Goal: Information Seeking & Learning: Learn about a topic

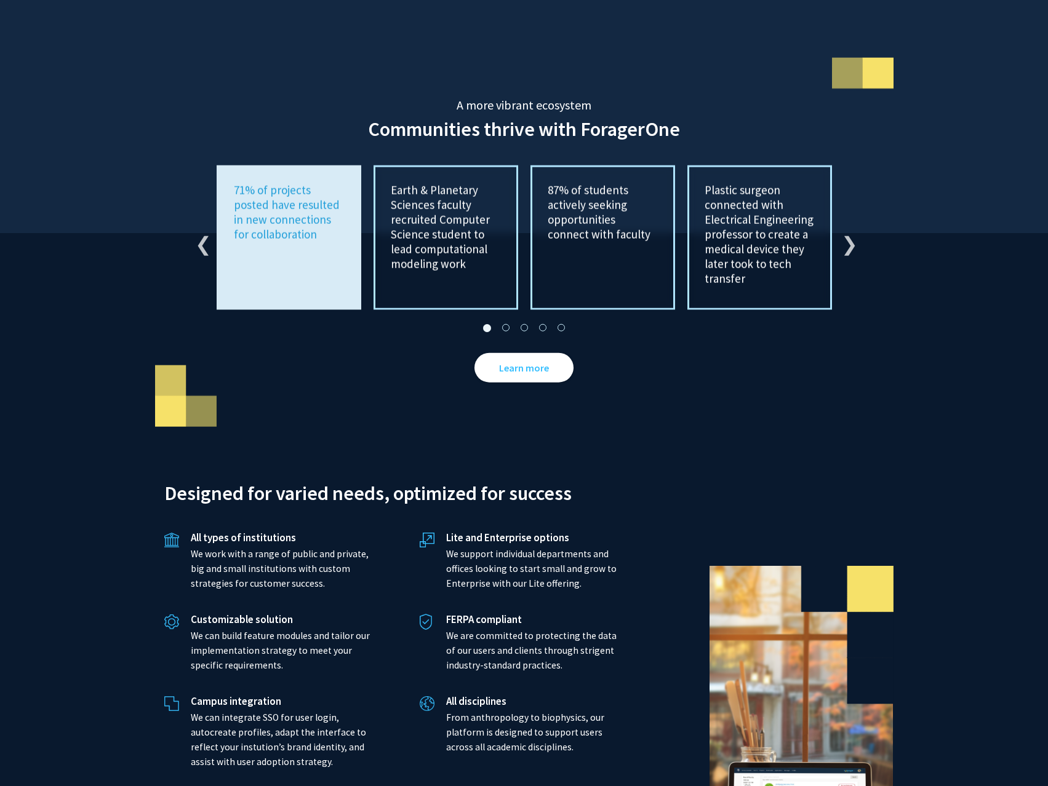
scroll to position [2572, 0]
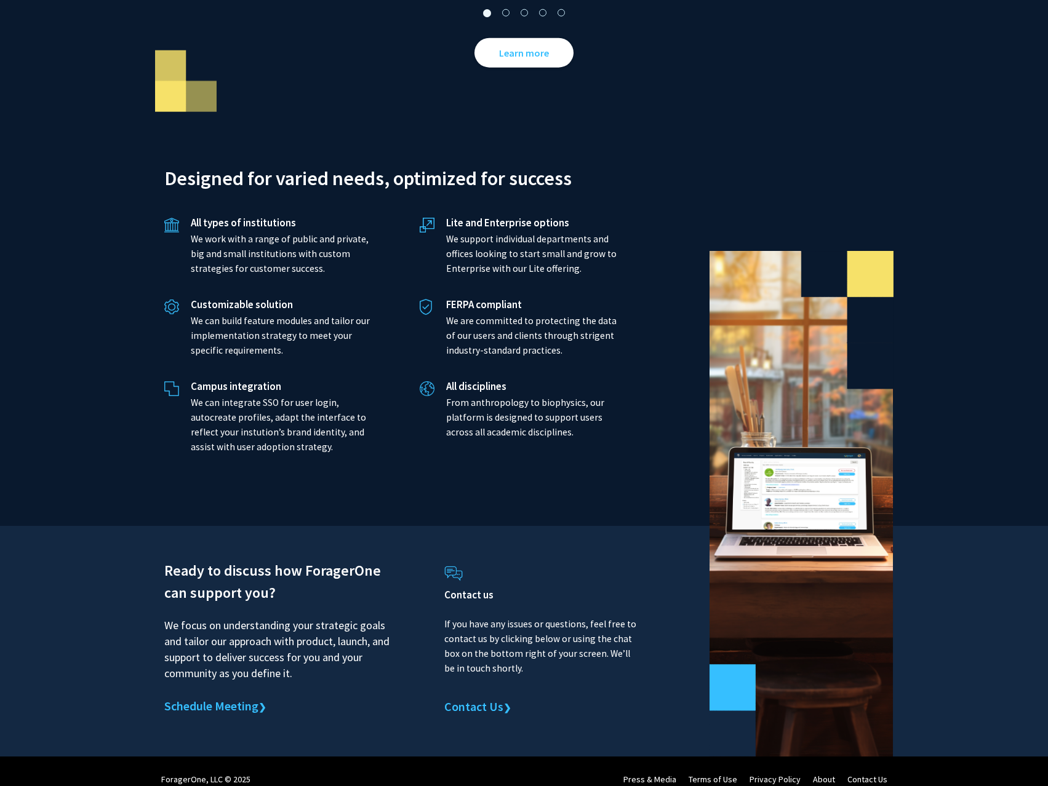
click at [287, 616] on p "We focus on understanding your strategic goals and tailor our approach with pro…" at bounding box center [278, 645] width 228 height 73
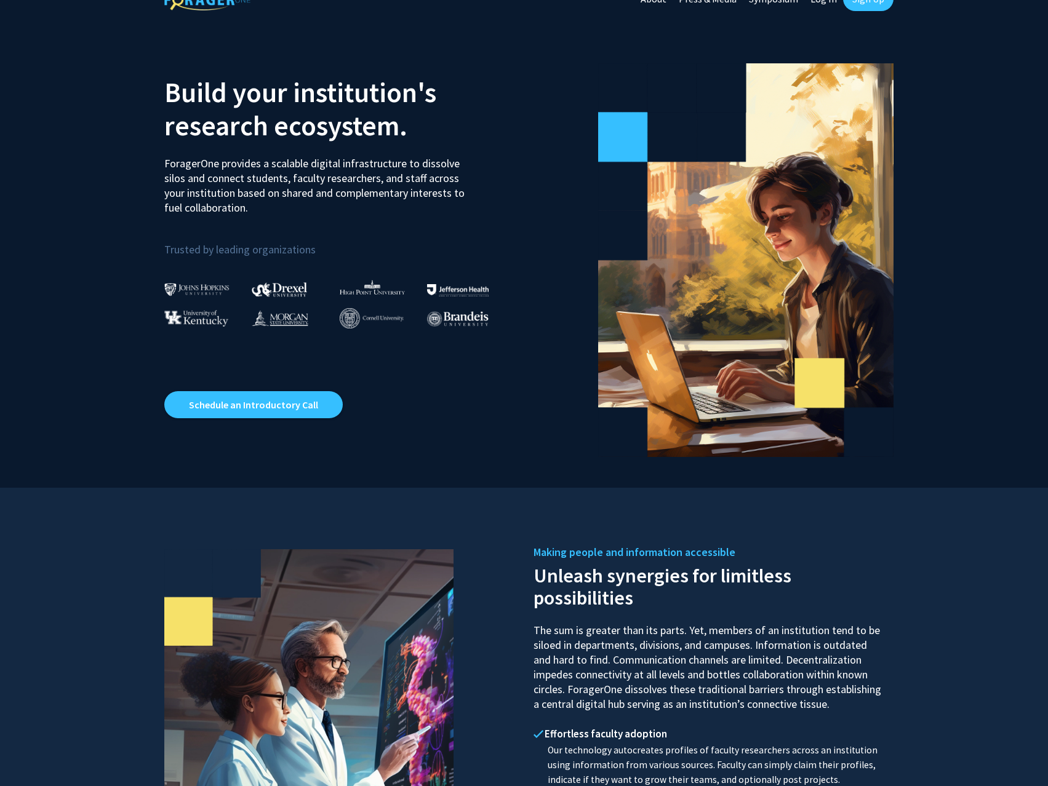
scroll to position [0, 0]
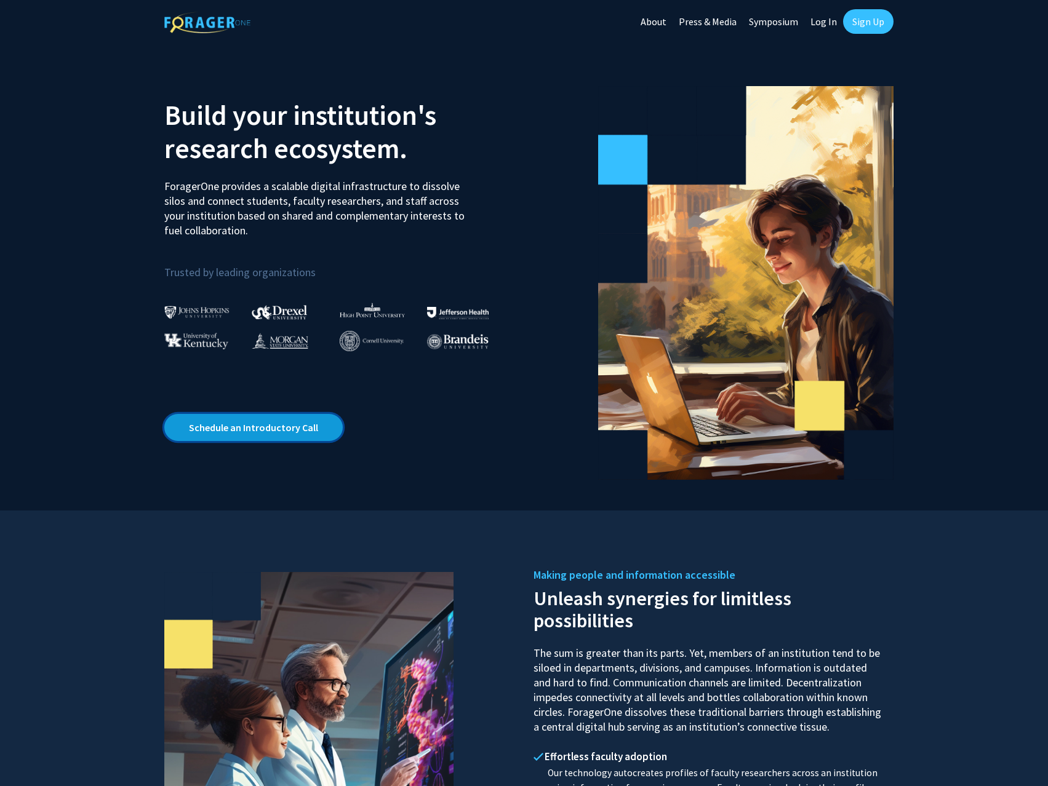
click at [282, 431] on link "Schedule an Introductory Call" at bounding box center [253, 427] width 178 height 27
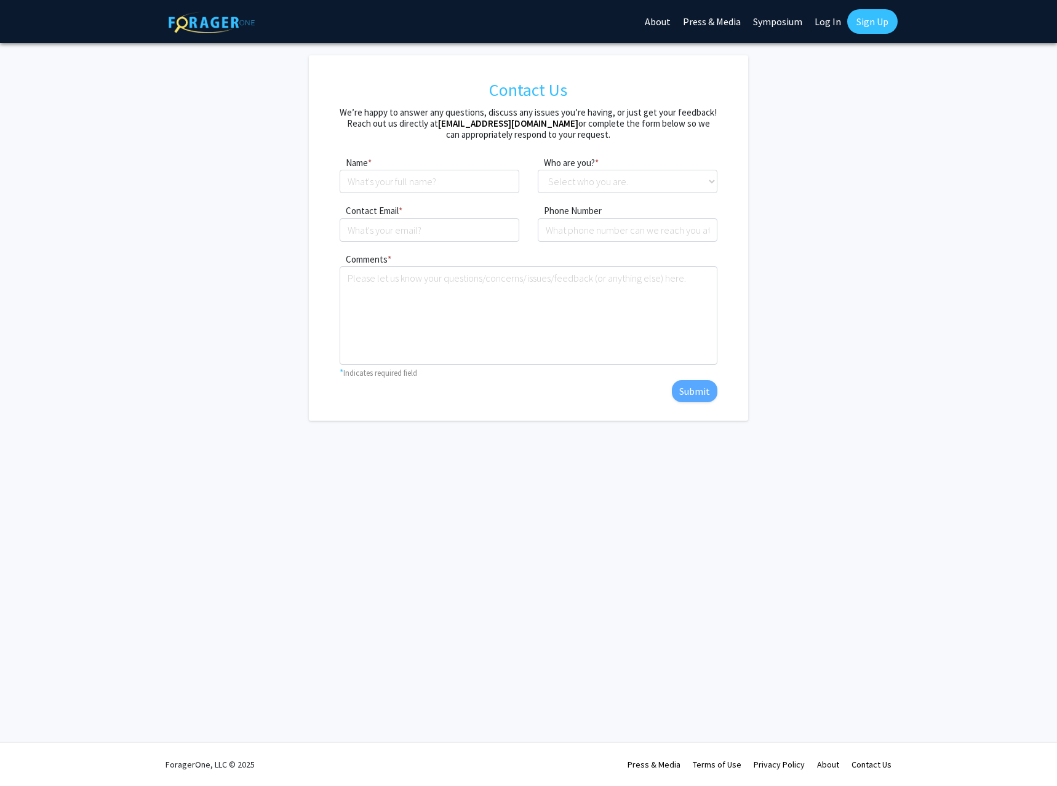
click at [594, 125] on h5 "We’re happy to answer any questions, discuss any issues you’re having, or just …" at bounding box center [528, 123] width 377 height 33
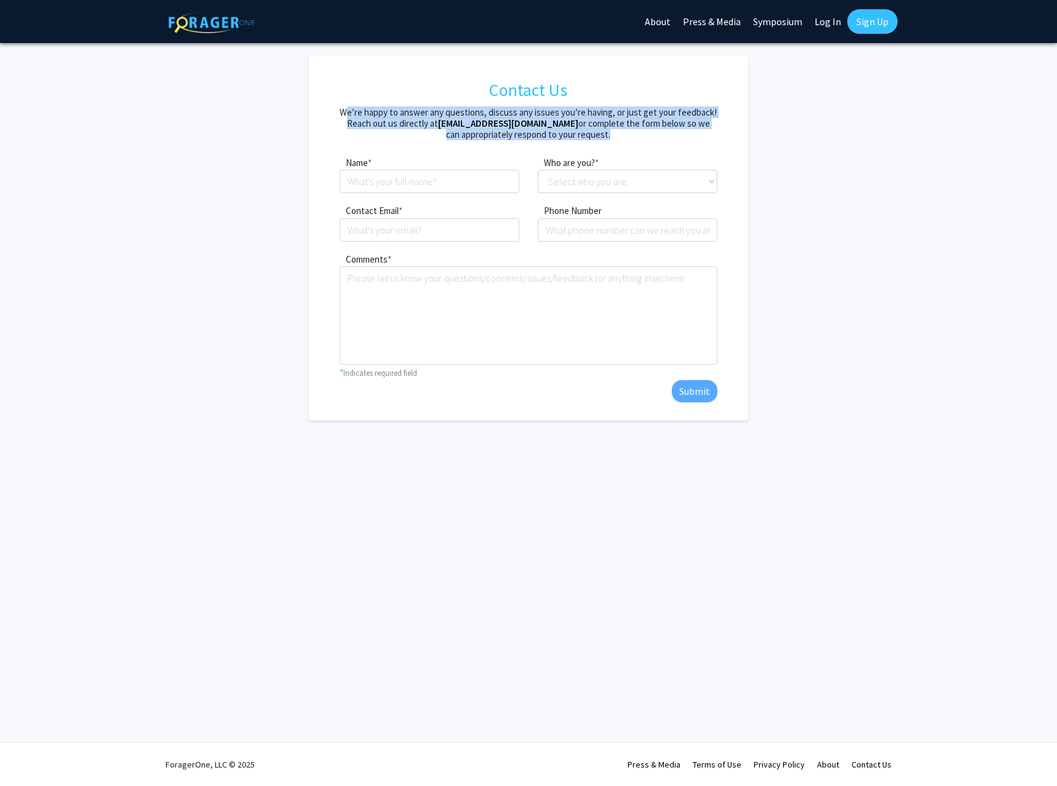
click at [594, 125] on h5 "We’re happy to answer any questions, discuss any issues you’re having, or just …" at bounding box center [528, 123] width 377 height 33
click at [567, 119] on h5 "We’re happy to answer any questions, discuss any issues you’re having, or just …" at bounding box center [528, 123] width 377 height 33
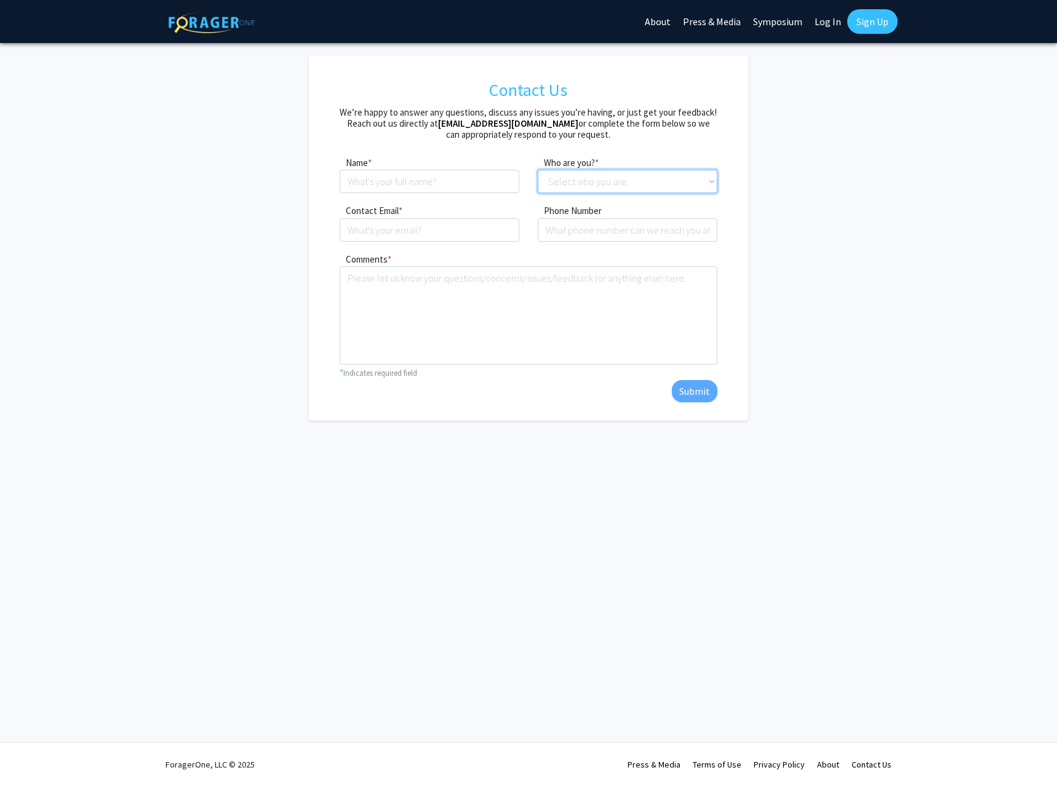
click at [645, 177] on select "Select who you are. Student Faculty Administrator Other" at bounding box center [628, 181] width 180 height 23
select select "student"
click at [538, 170] on select "Select who you are. Student Faculty Administrator Other" at bounding box center [628, 181] width 180 height 23
click at [424, 226] on input "Contact Email" at bounding box center [430, 229] width 180 height 23
click at [263, 236] on form "Contact Us We’re happy to answer any questions, discuss any issues you’re havin…" at bounding box center [528, 238] width 658 height 366
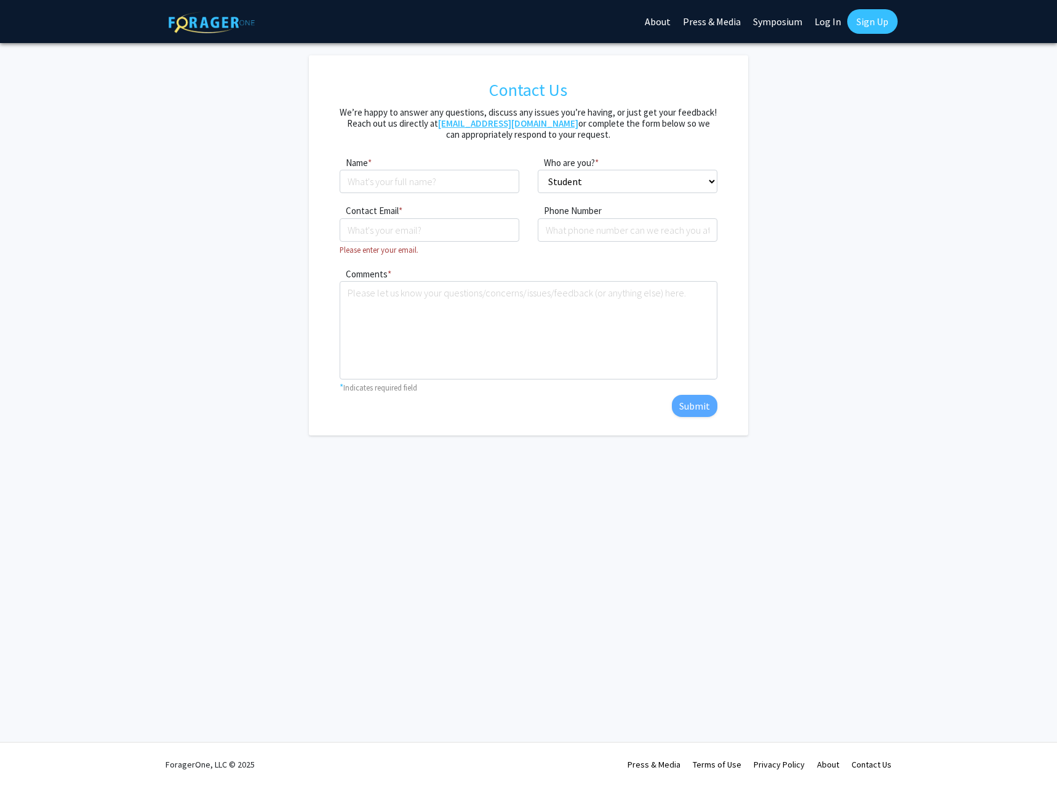
click at [492, 118] on b "support@foragerone.com" at bounding box center [508, 124] width 140 height 12
click at [865, 366] on div "Contact Us We’re happy to answer any questions, discuss any issues you’re havin…" at bounding box center [528, 245] width 677 height 380
click at [657, 23] on link "About" at bounding box center [658, 21] width 38 height 43
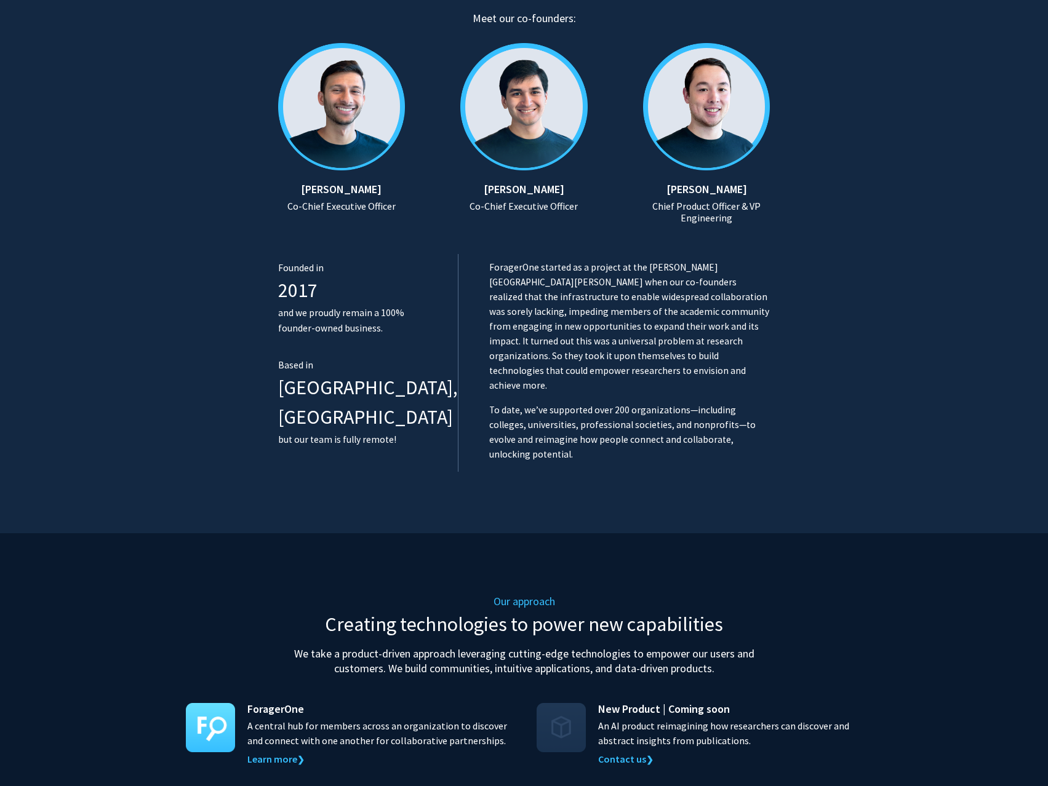
scroll to position [410, 0]
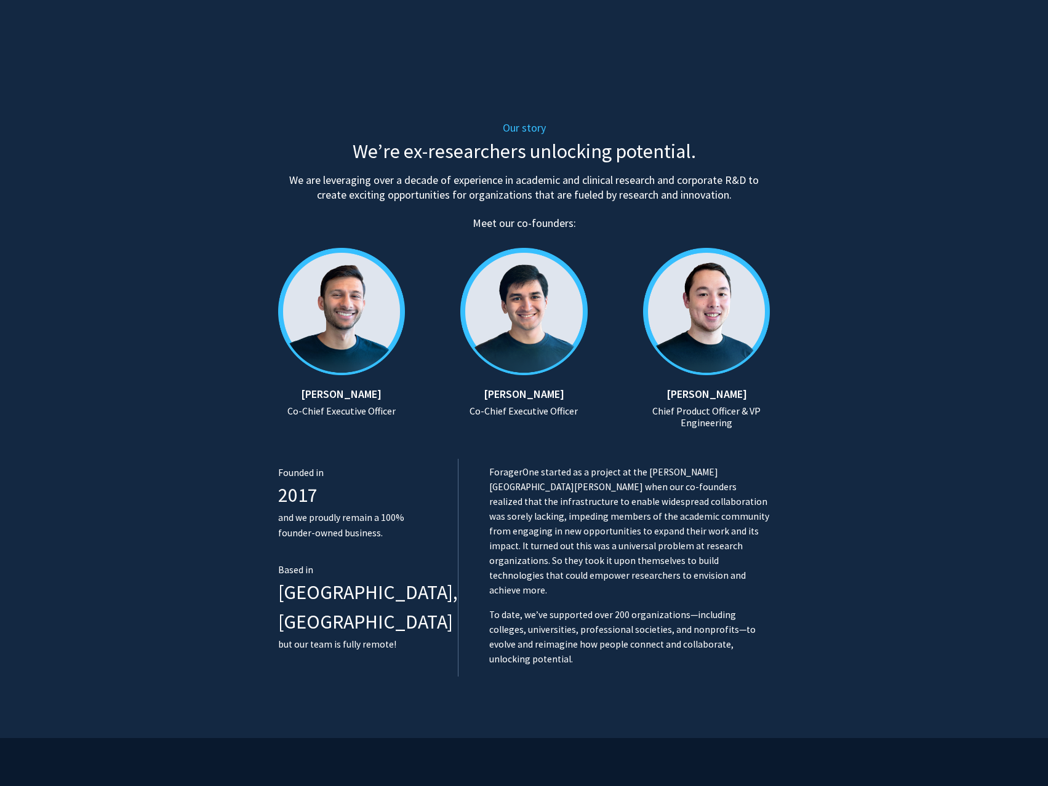
click at [551, 506] on p "ForagerOne started as a project at the Johns Hopkins University when our co-fou…" at bounding box center [629, 531] width 281 height 133
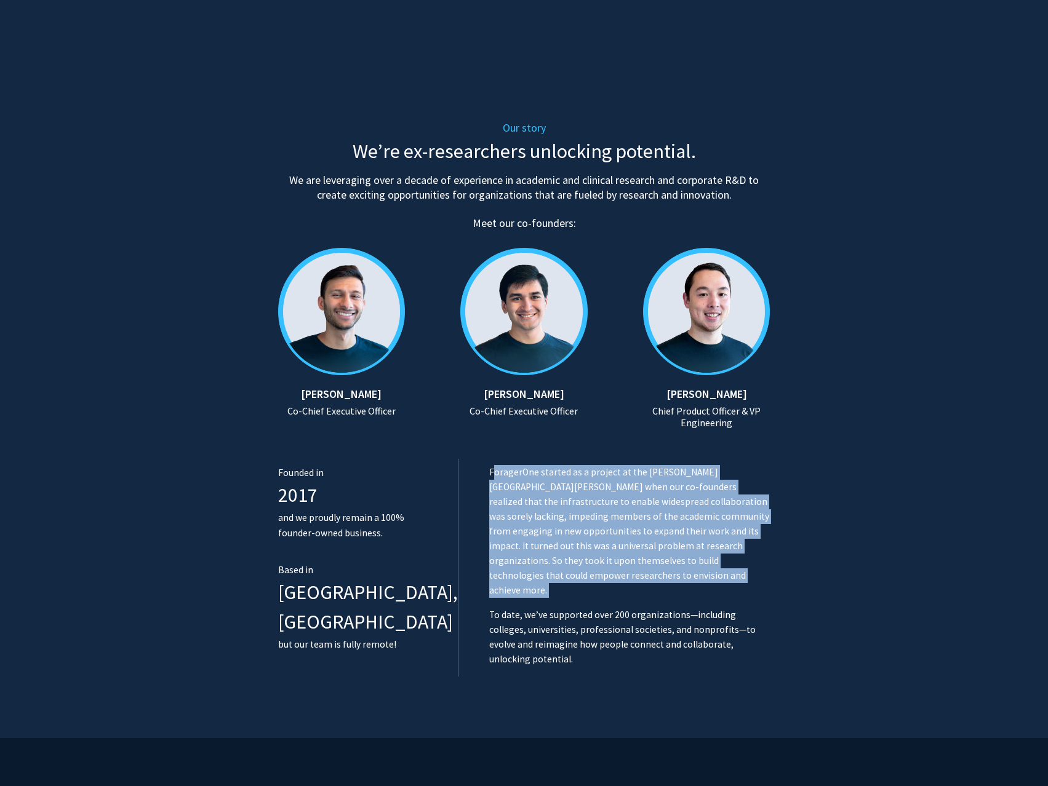
click at [551, 506] on p "ForagerOne started as a project at the Johns Hopkins University when our co-fou…" at bounding box center [629, 531] width 281 height 133
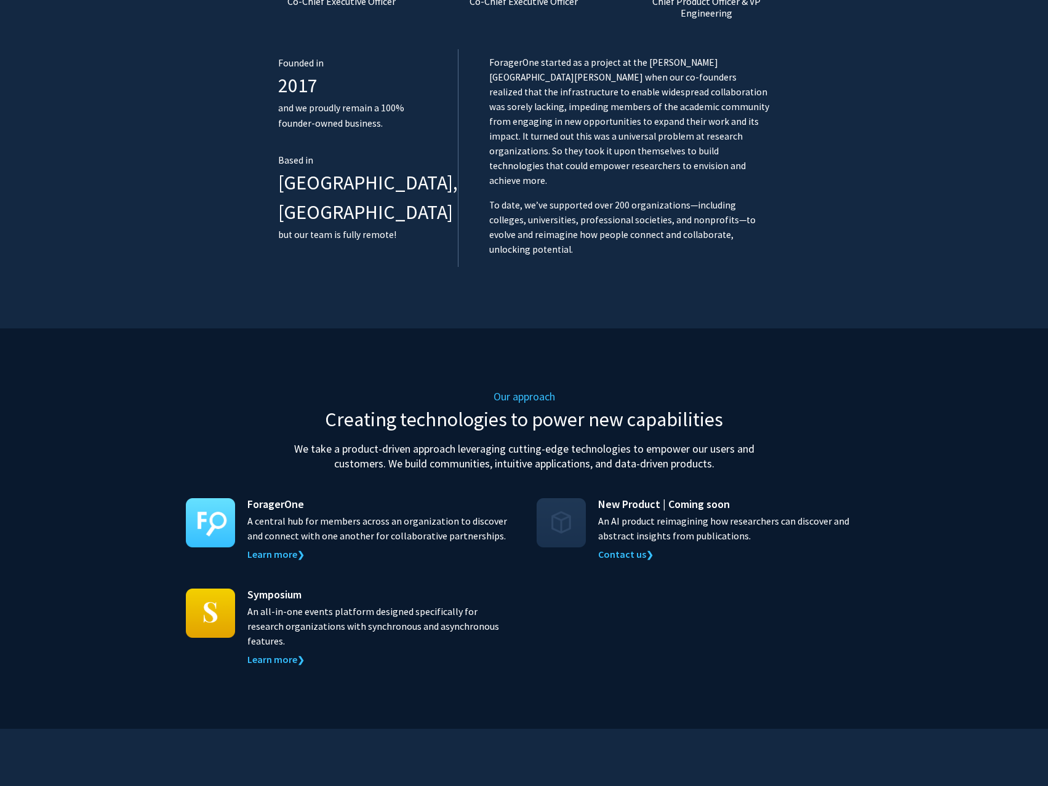
click at [338, 514] on p "A central hub for members across an organization to discover and connect with o…" at bounding box center [379, 529] width 265 height 30
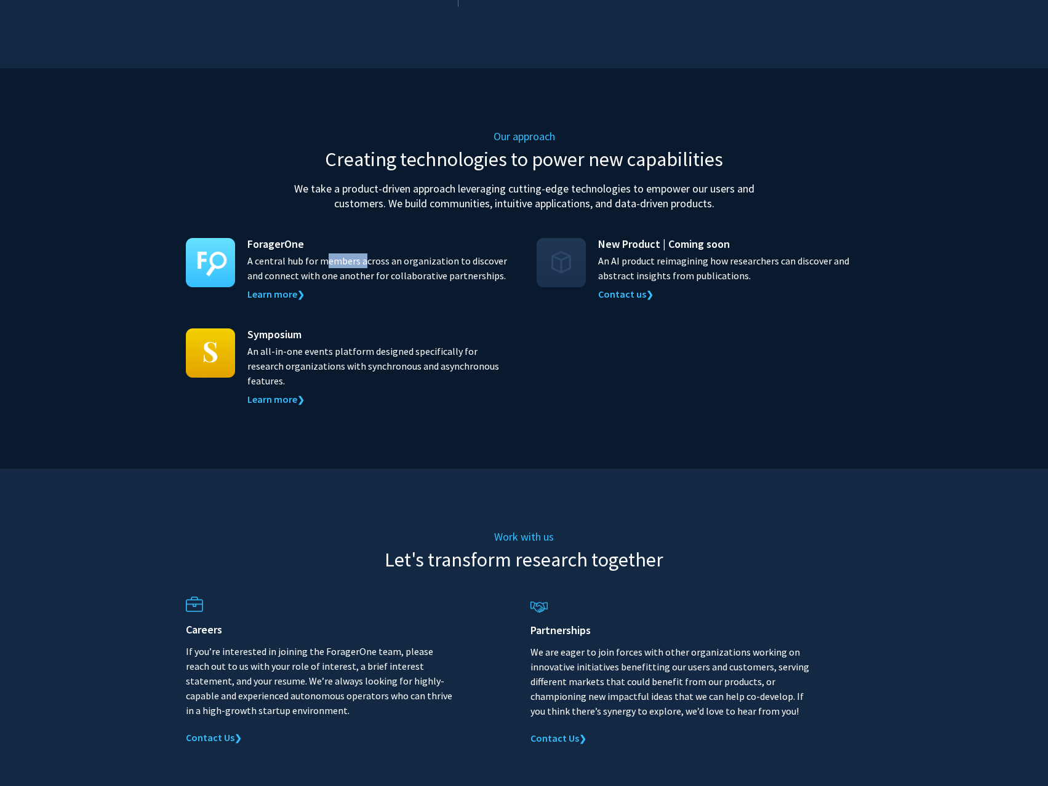
scroll to position [1087, 0]
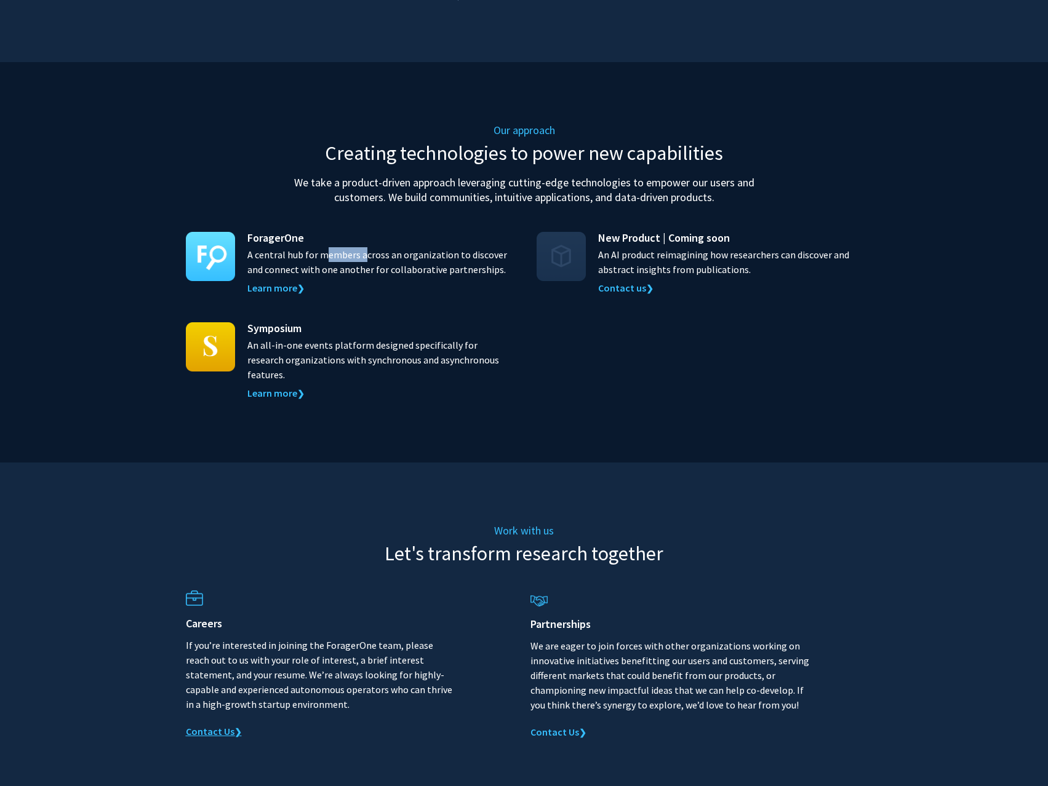
click at [215, 726] on link "Contact Us ❯" at bounding box center [214, 732] width 56 height 12
click at [400, 542] on h2 "Let's transform research together" at bounding box center [524, 553] width 677 height 23
click at [340, 638] on p "If you’re interested in joining the ForagerOne team, please reach out to us wit…" at bounding box center [327, 675] width 283 height 74
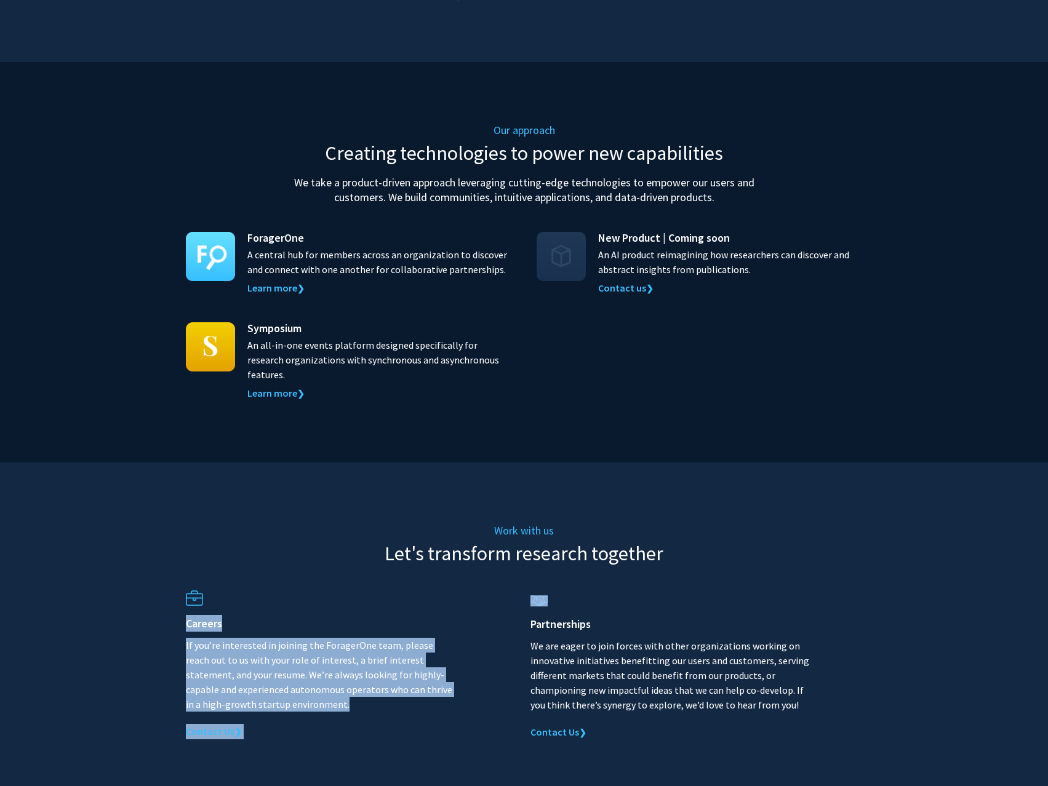
click at [340, 638] on p "If you’re interested in joining the ForagerOne team, please reach out to us wit…" at bounding box center [327, 675] width 283 height 74
click at [316, 638] on p "If you’re interested in joining the ForagerOne team, please reach out to us wit…" at bounding box center [327, 675] width 283 height 74
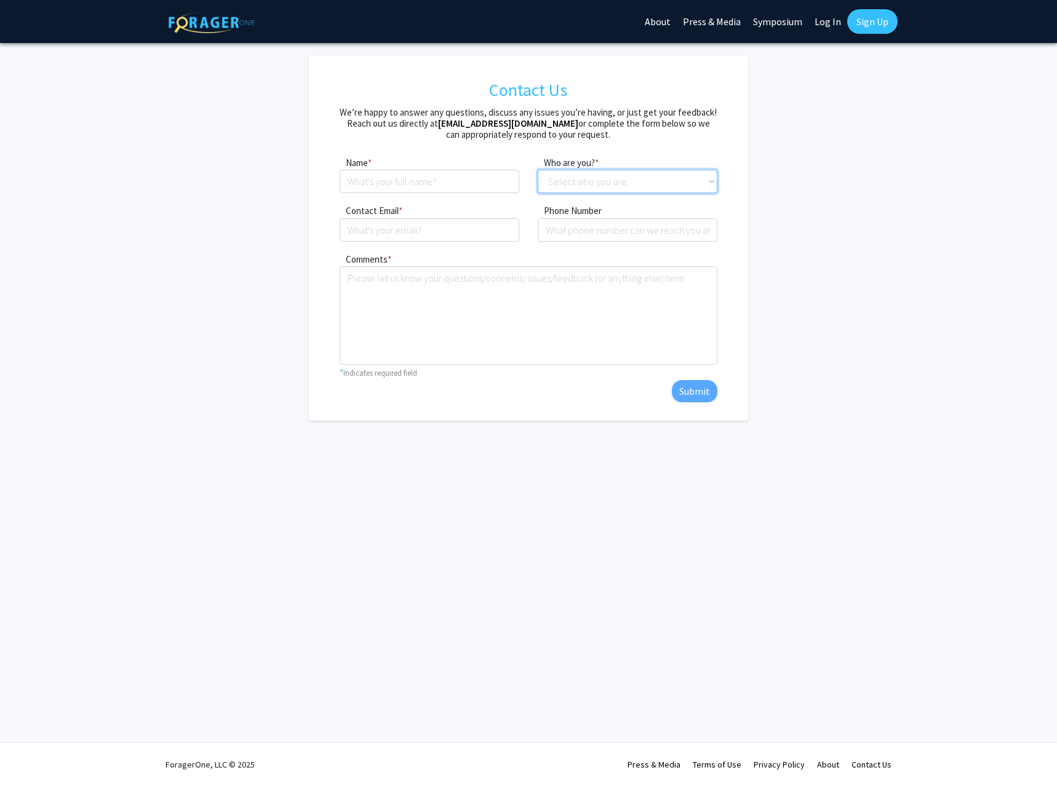
click at [601, 180] on select "Select who you are. Student Faculty Administrator Other" at bounding box center [628, 181] width 180 height 23
select select "student"
click at [538, 170] on select "Select who you are. Student Faculty Administrator Other" at bounding box center [628, 181] width 180 height 23
click at [421, 180] on input at bounding box center [430, 181] width 180 height 23
click at [295, 195] on form "Contact Us We’re happy to answer any questions, discuss any issues you’re havin…" at bounding box center [528, 238] width 658 height 366
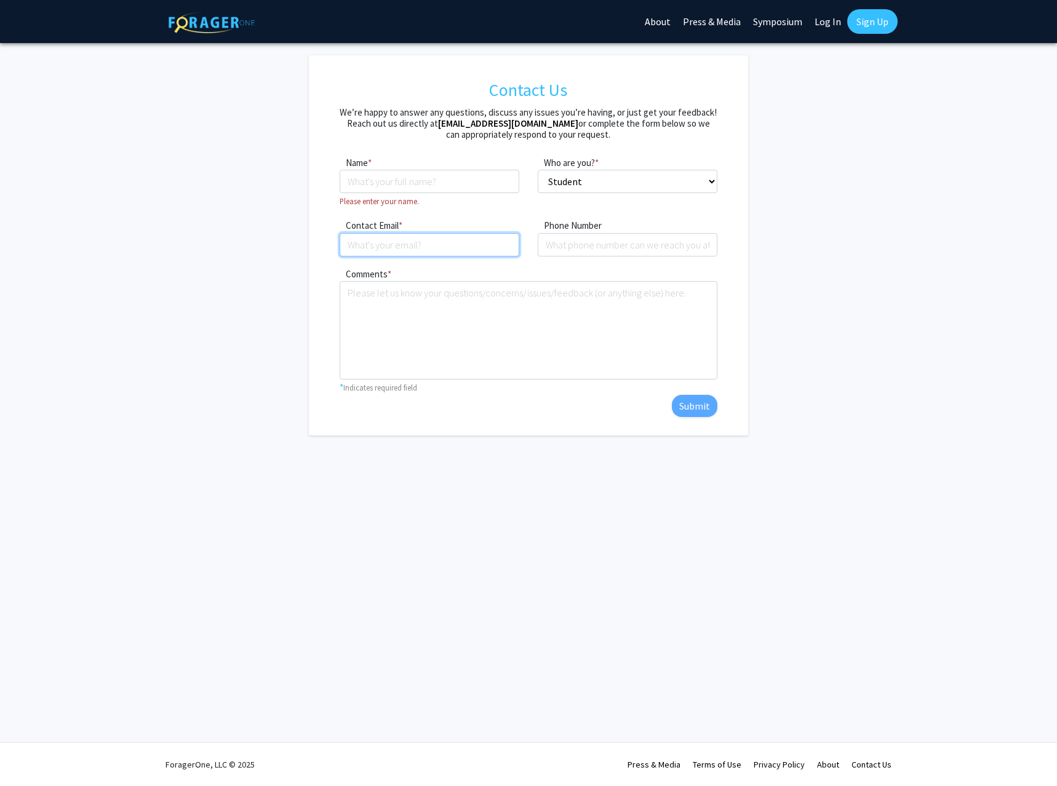
click at [401, 241] on input "Contact Email" at bounding box center [430, 244] width 180 height 23
click at [201, 271] on form "Contact Us We’re happy to answer any questions, discuss any issues you’re havin…" at bounding box center [528, 245] width 658 height 380
click at [667, 22] on link "About" at bounding box center [658, 21] width 38 height 43
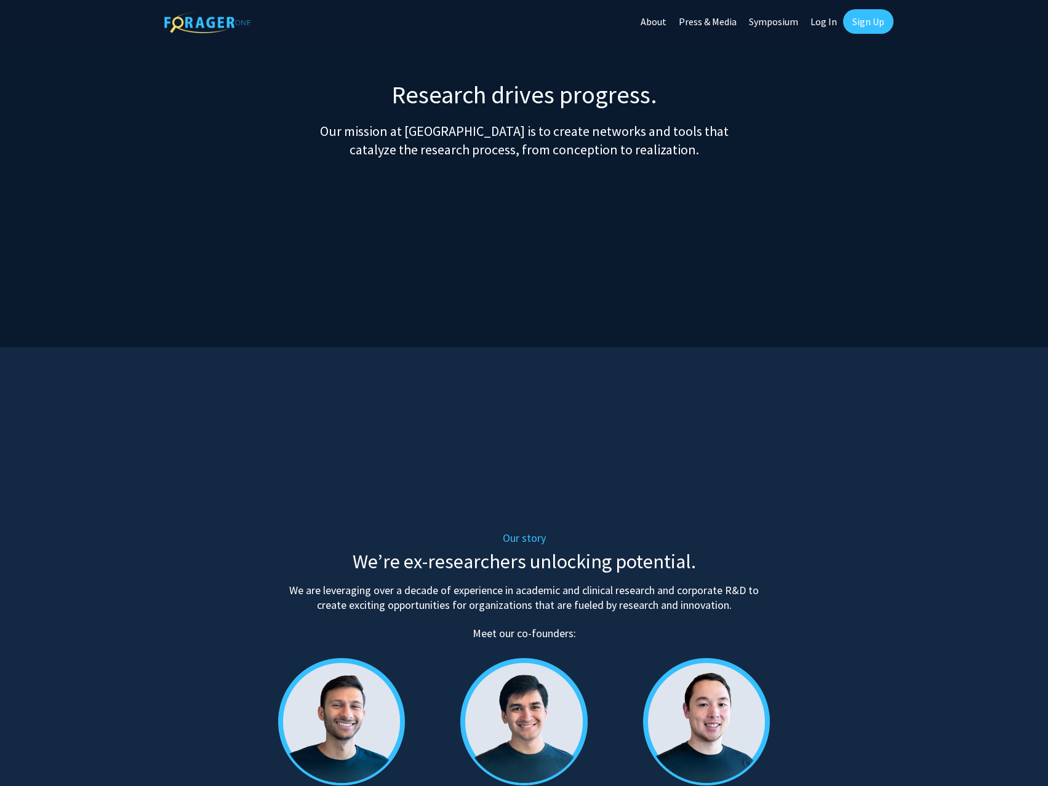
click at [533, 137] on p "Our mission at ForagerOne is to create networks and tools that catalyze the res…" at bounding box center [524, 140] width 1048 height 37
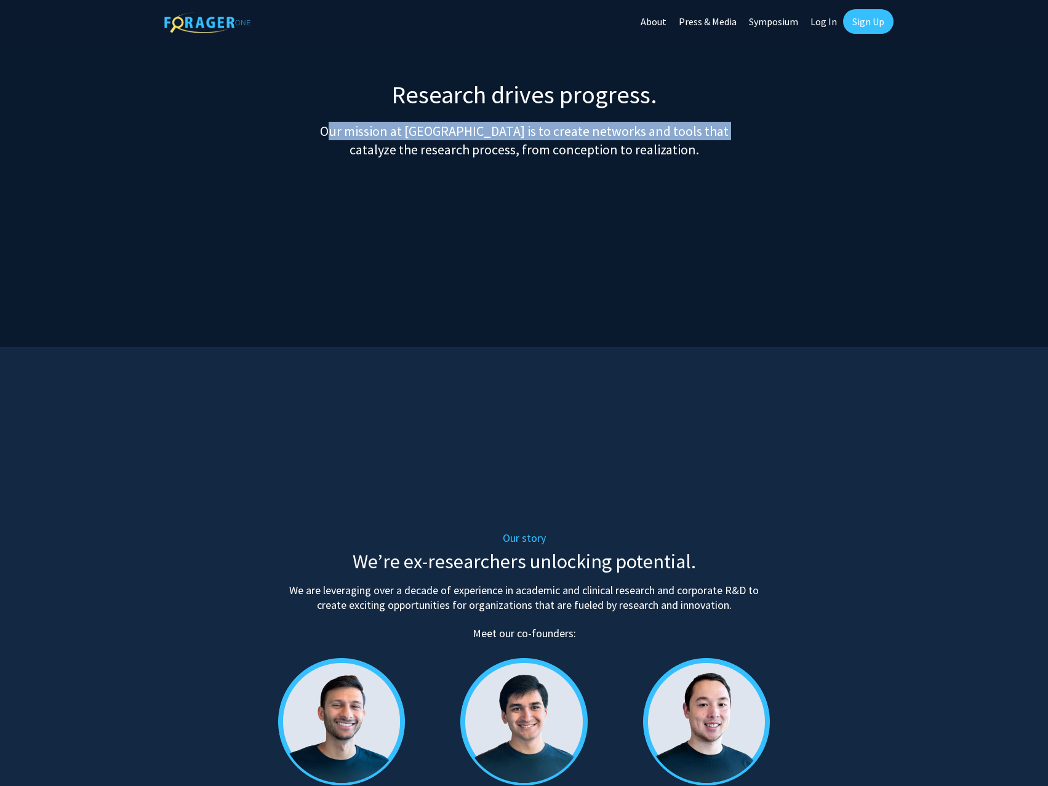
click at [533, 137] on p "Our mission at ForagerOne is to create networks and tools that catalyze the res…" at bounding box center [524, 140] width 1048 height 37
click at [472, 132] on p "Our mission at ForagerOne is to create networks and tools that catalyze the res…" at bounding box center [524, 140] width 1048 height 37
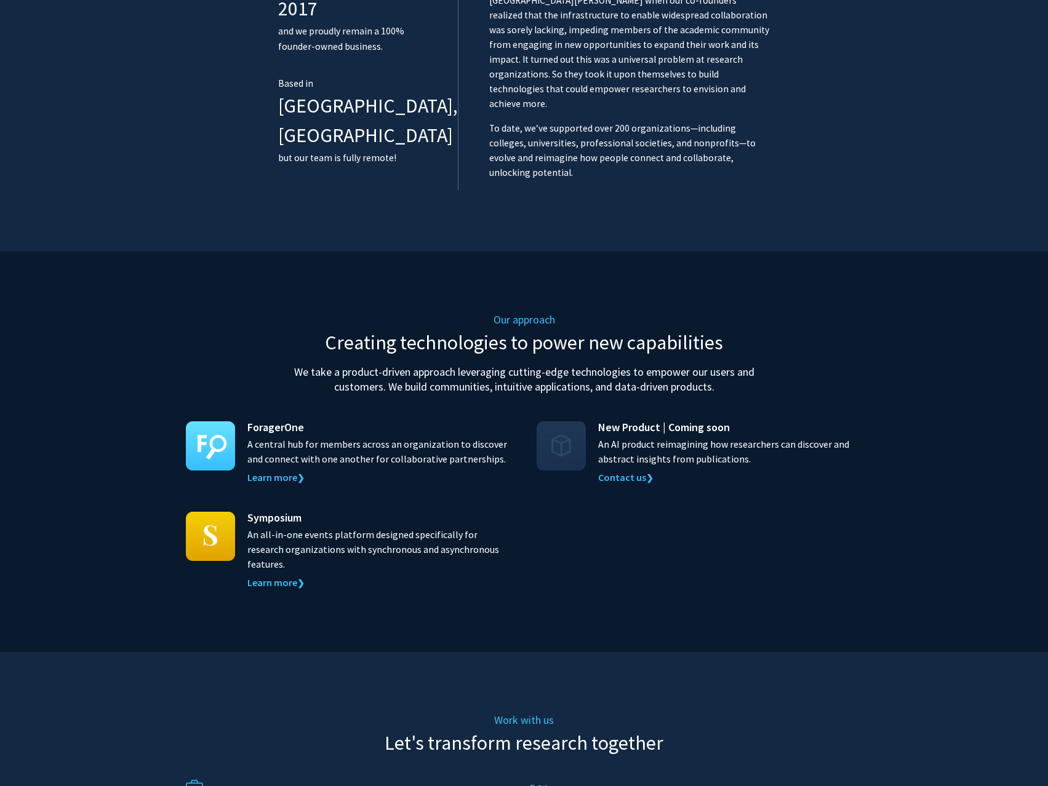
scroll to position [1026, 0]
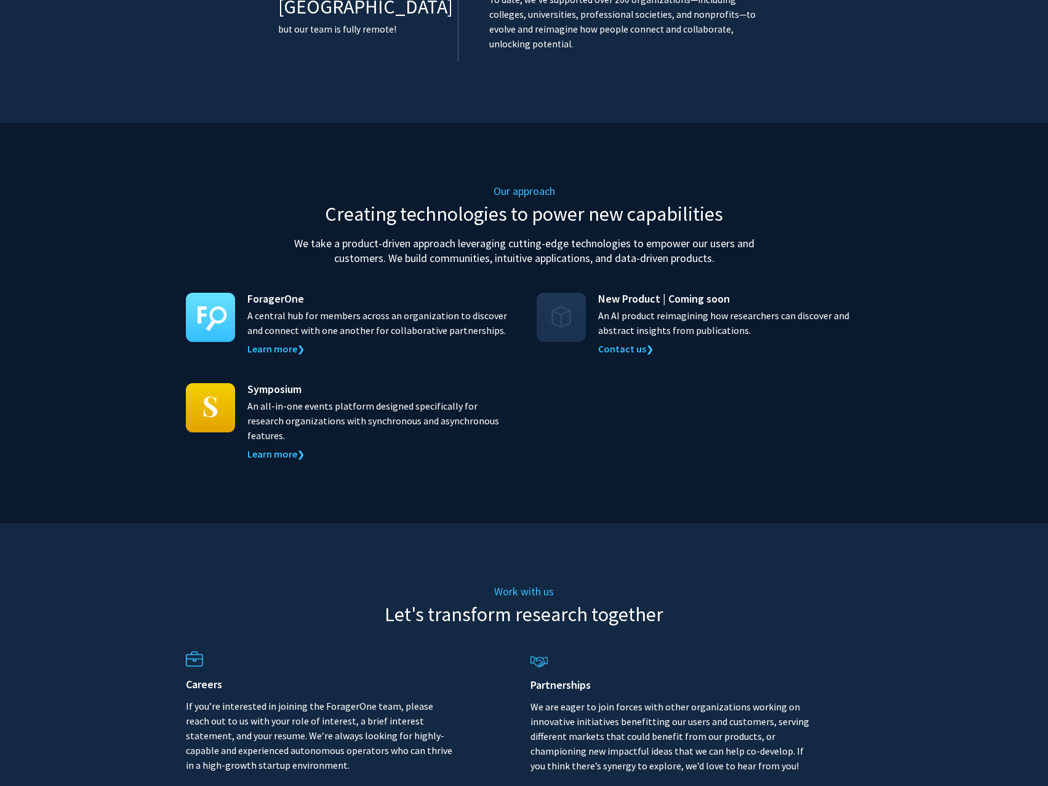
click at [371, 399] on p "An all-in-one events platform designed specifically for research organizations …" at bounding box center [379, 421] width 265 height 44
click at [273, 448] on link "Learn more ❯" at bounding box center [275, 454] width 57 height 12
click at [268, 343] on link "Learn more ❯" at bounding box center [275, 349] width 57 height 12
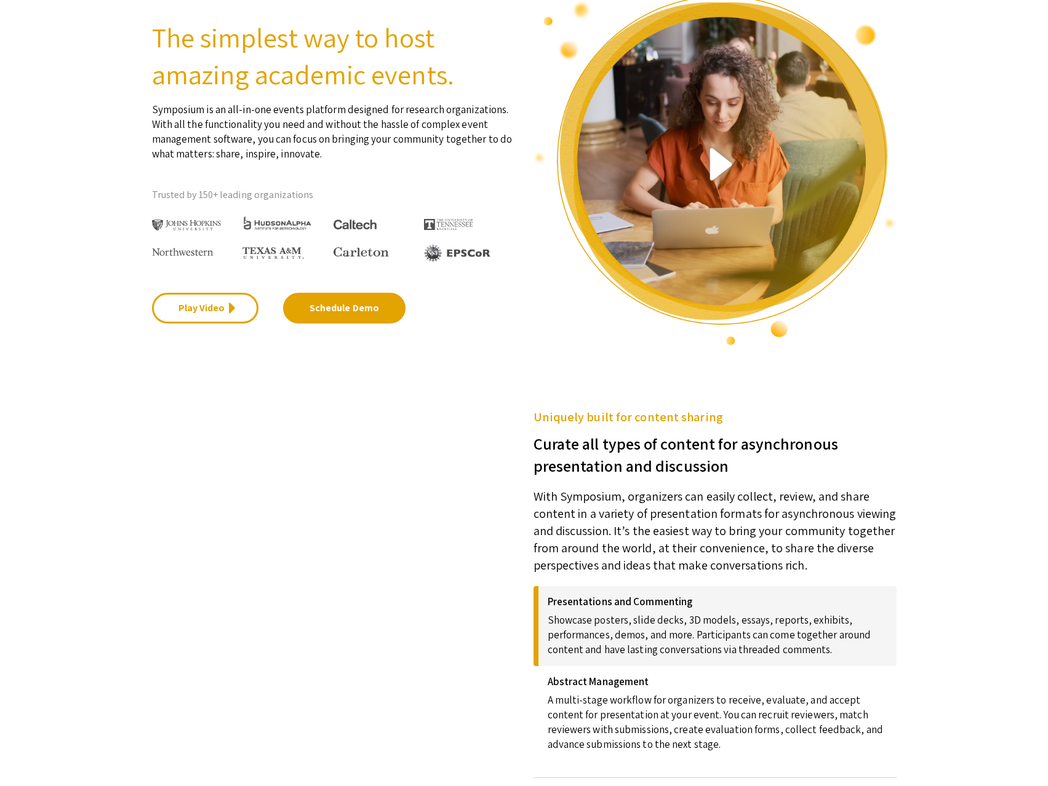
scroll to position [30, 0]
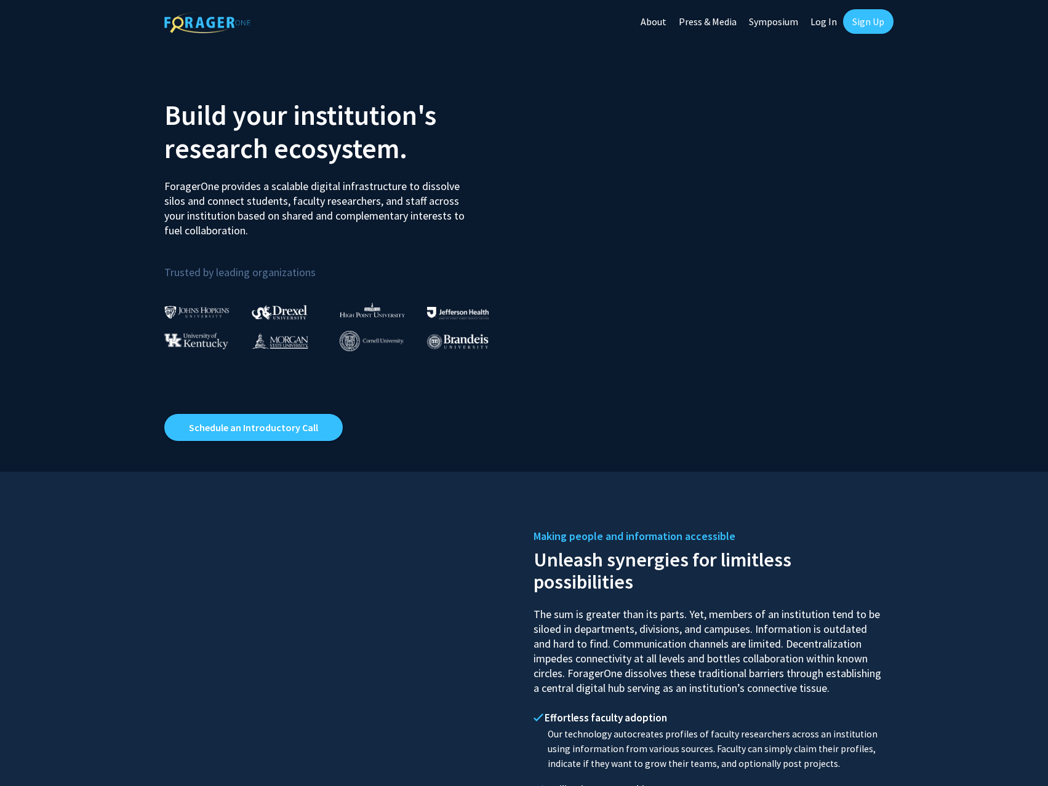
click at [297, 410] on div "Build your institution's research ecosystem. ForagerOne provides a scalable dig…" at bounding box center [339, 257] width 369 height 367
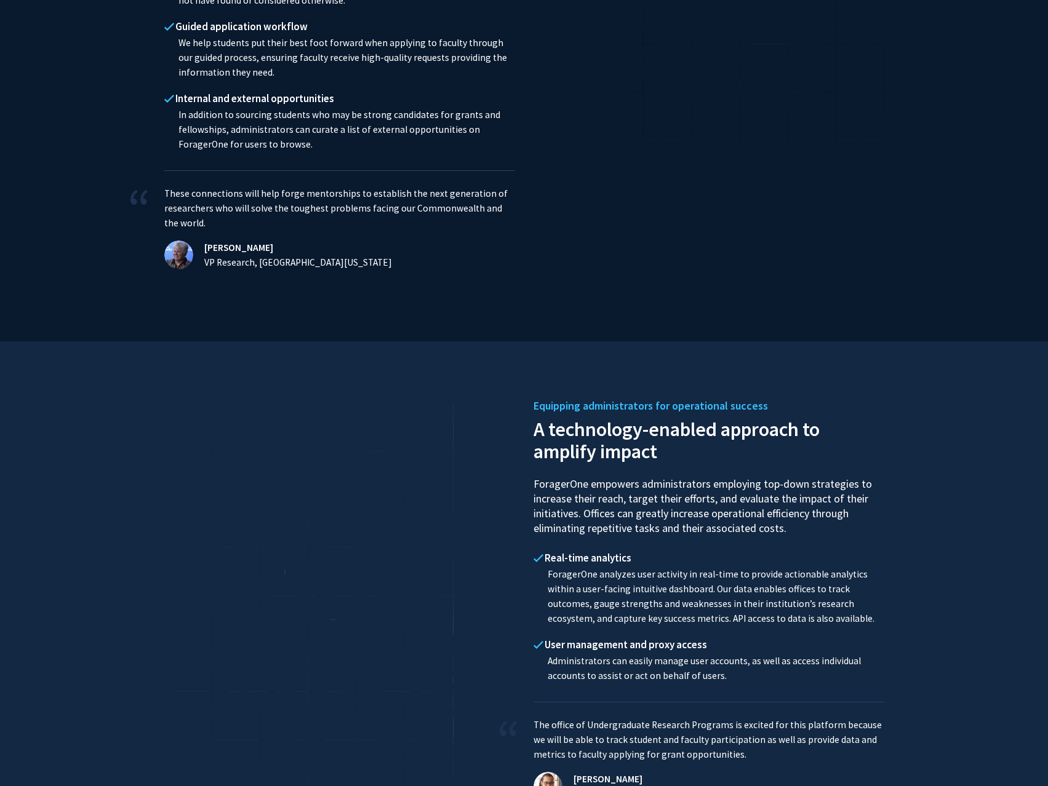
scroll to position [1026, 0]
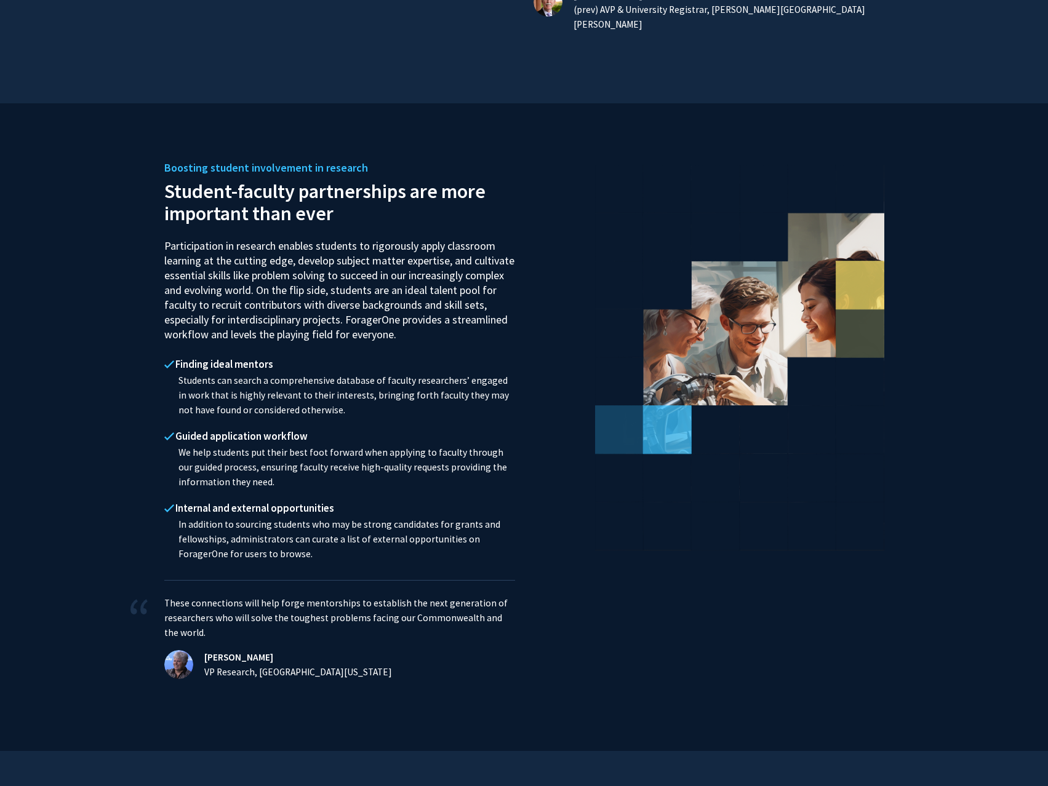
click at [215, 375] on p "Students can search a comprehensive database of faculty researchers’ engaged in…" at bounding box center [339, 396] width 351 height 44
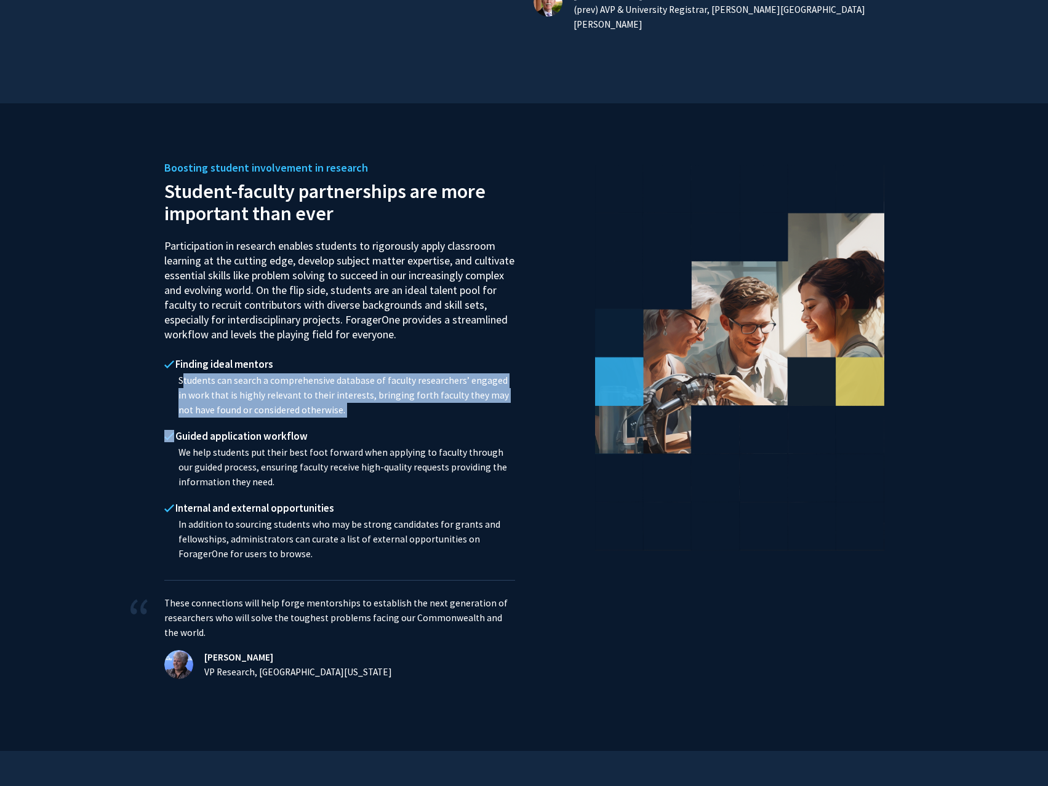
click at [215, 375] on p "Students can search a comprehensive database of faculty researchers’ engaged in…" at bounding box center [339, 396] width 351 height 44
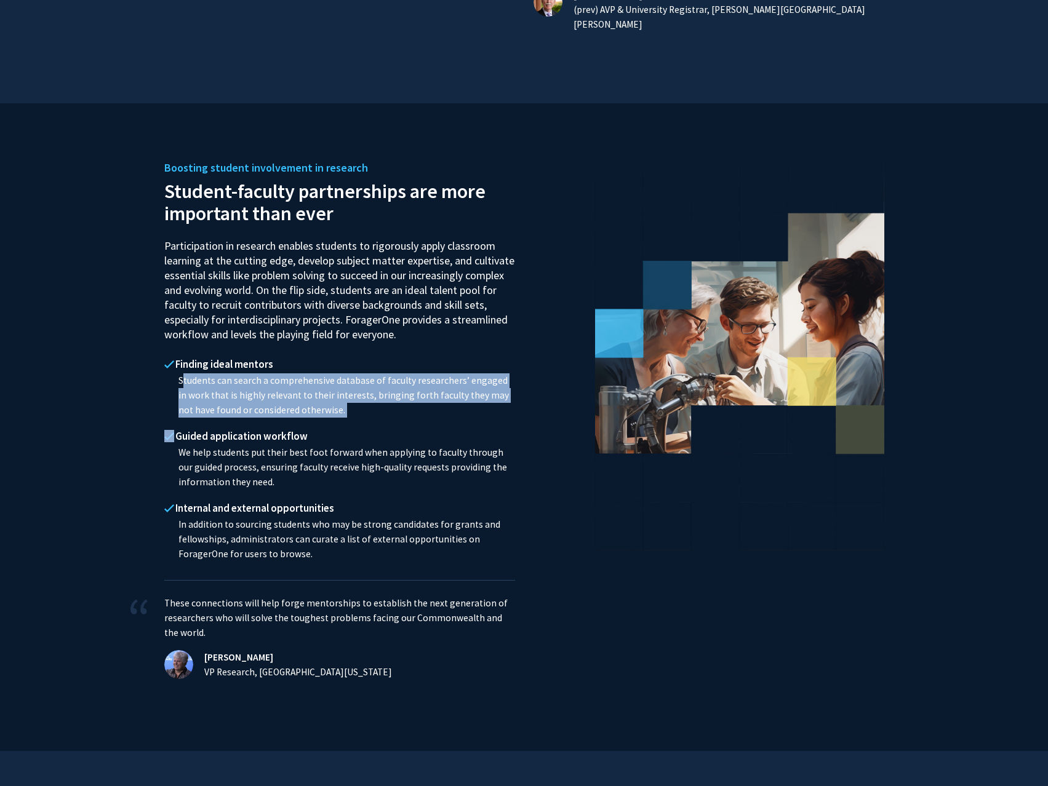
click at [186, 380] on p "Students can search a comprehensive database of faculty researchers’ engaged in…" at bounding box center [339, 396] width 351 height 44
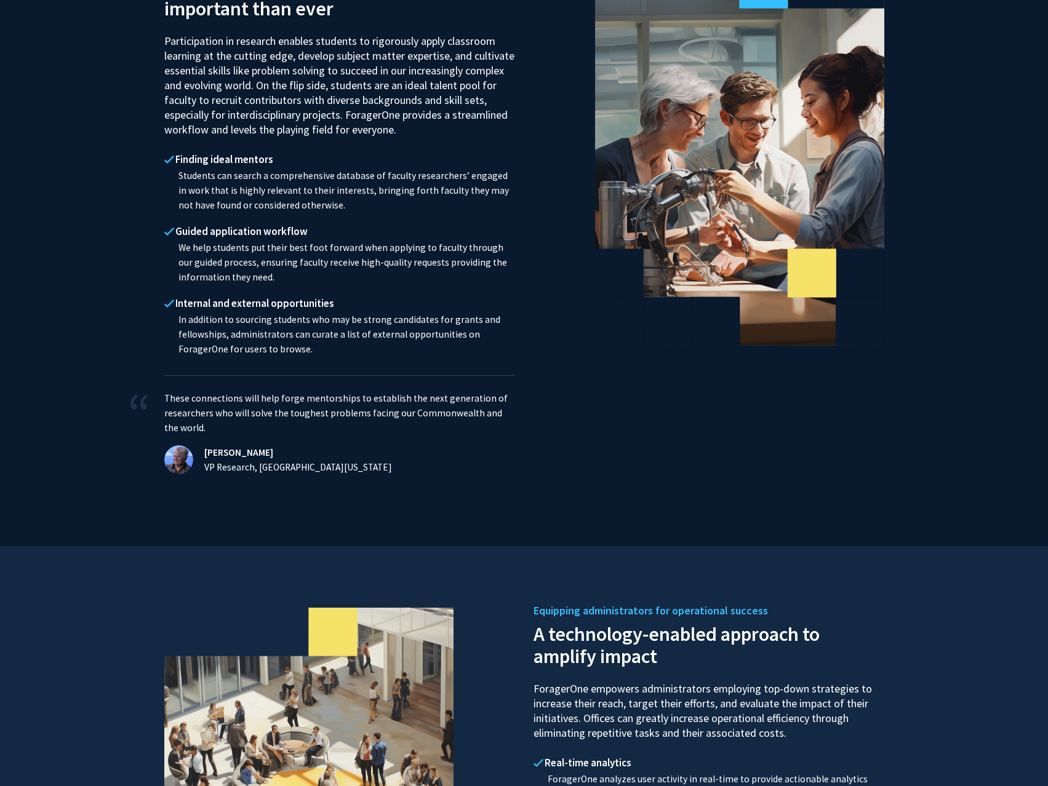
scroll to position [2051, 0]
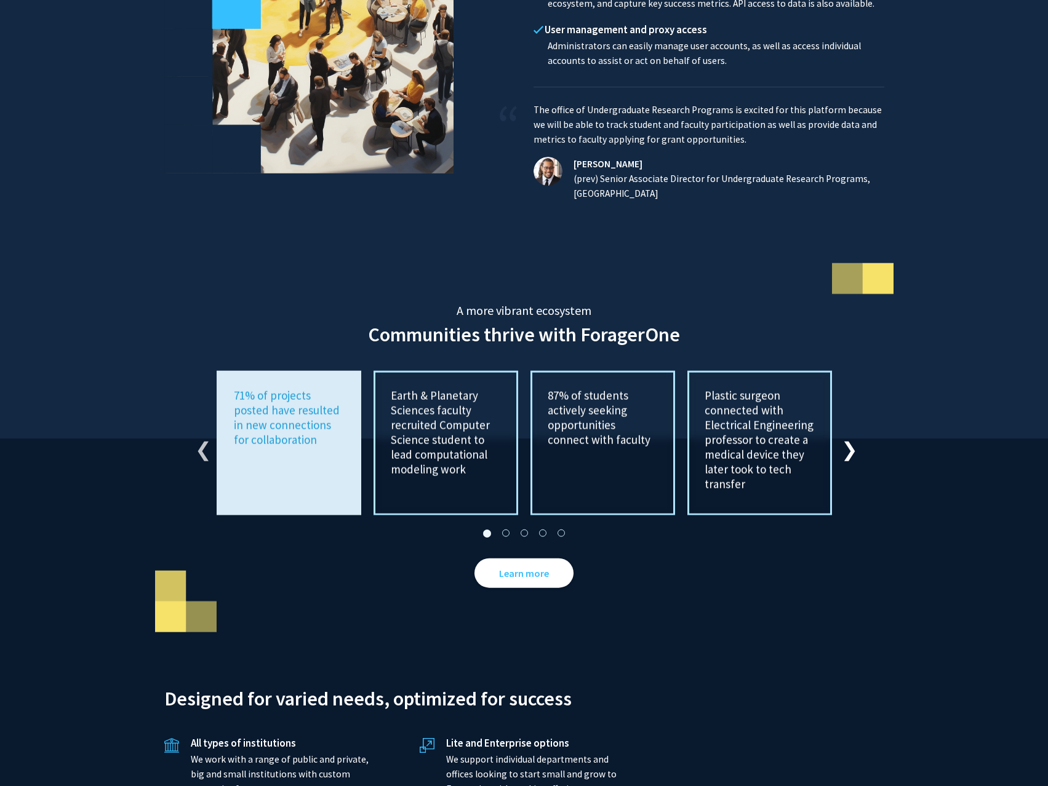
click at [850, 438] on button "Next" at bounding box center [847, 444] width 12 height 12
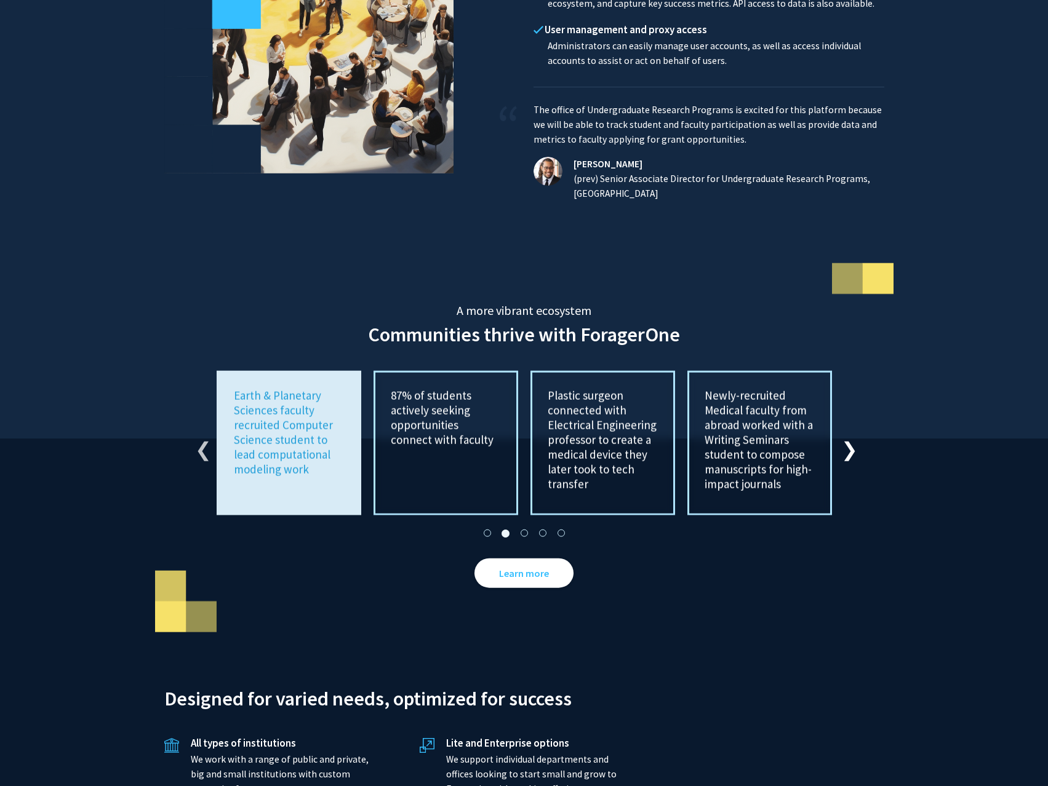
click at [850, 438] on button "Next" at bounding box center [847, 444] width 12 height 12
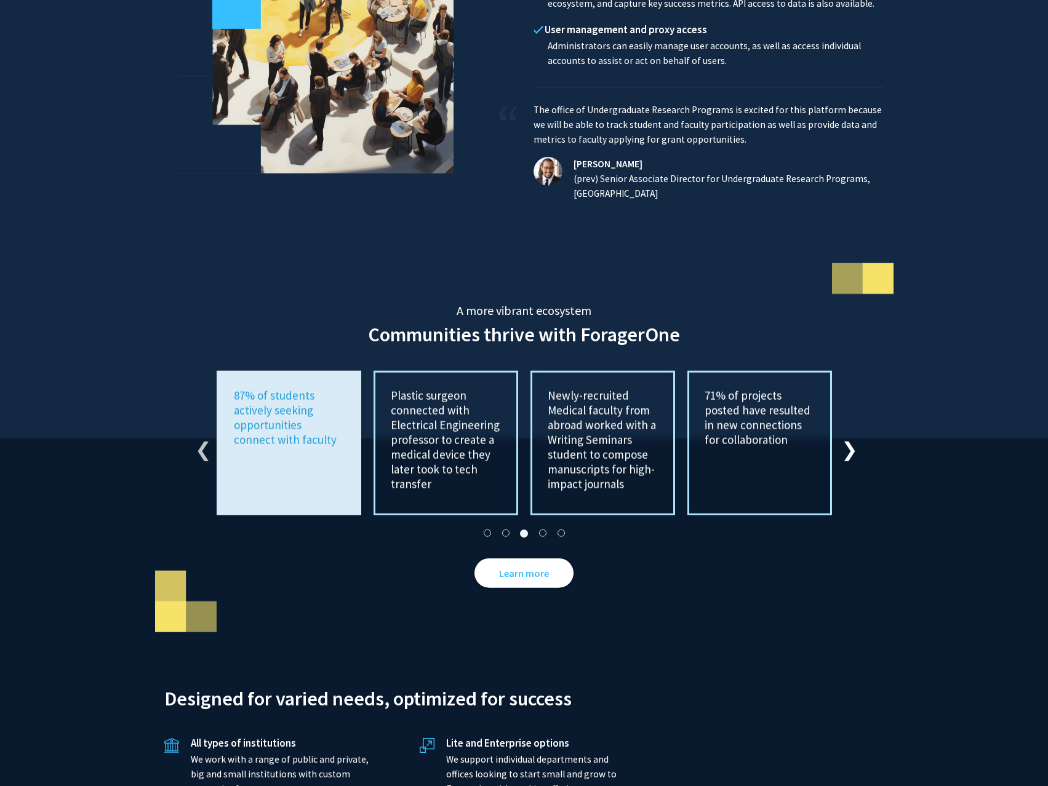
click at [850, 438] on button "Next" at bounding box center [847, 444] width 12 height 12
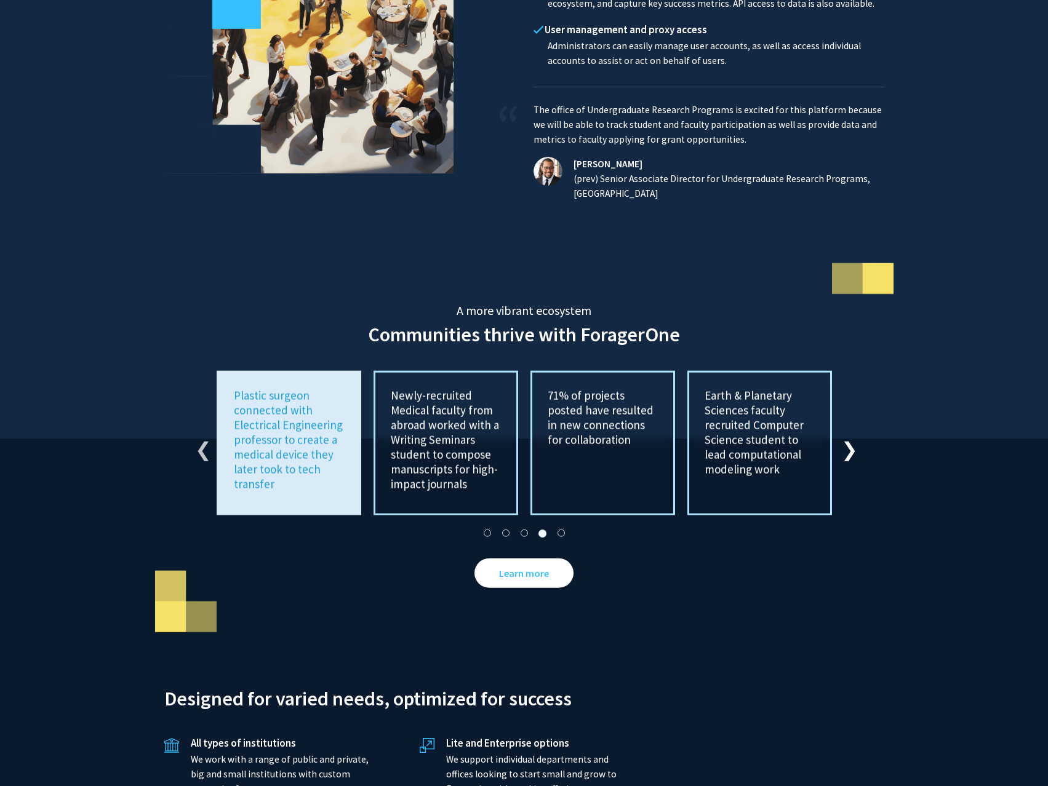
click at [850, 438] on button "Next" at bounding box center [847, 444] width 12 height 12
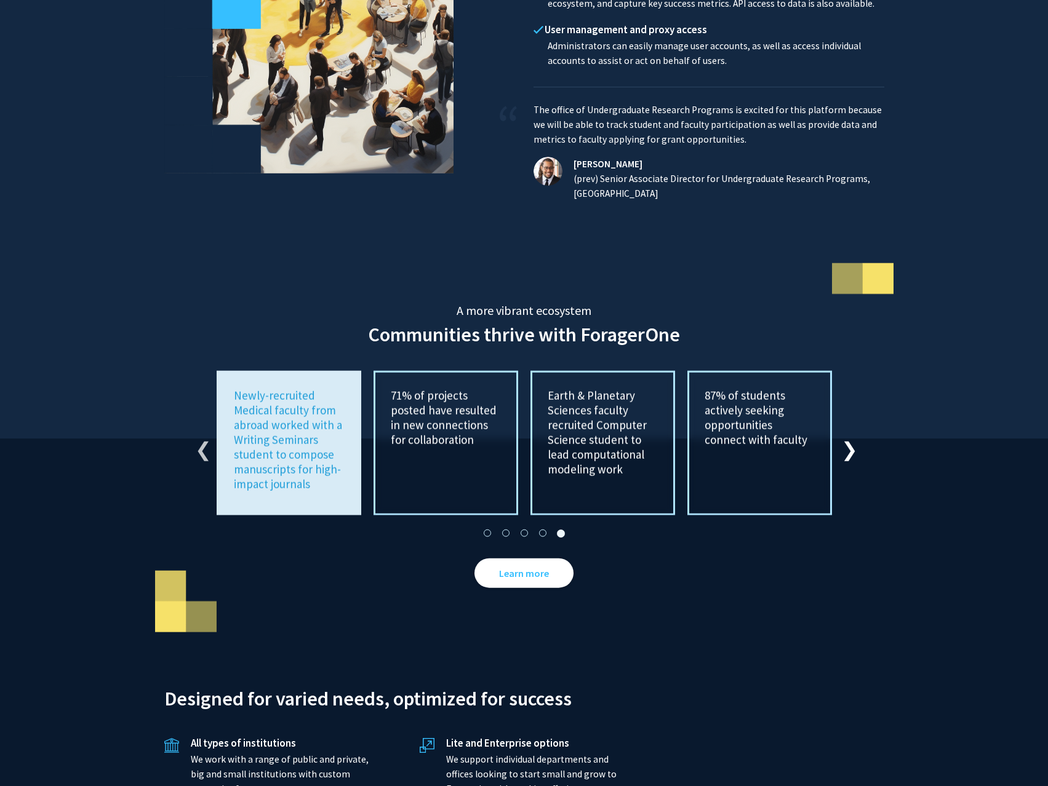
click at [850, 438] on button "Next" at bounding box center [847, 444] width 12 height 12
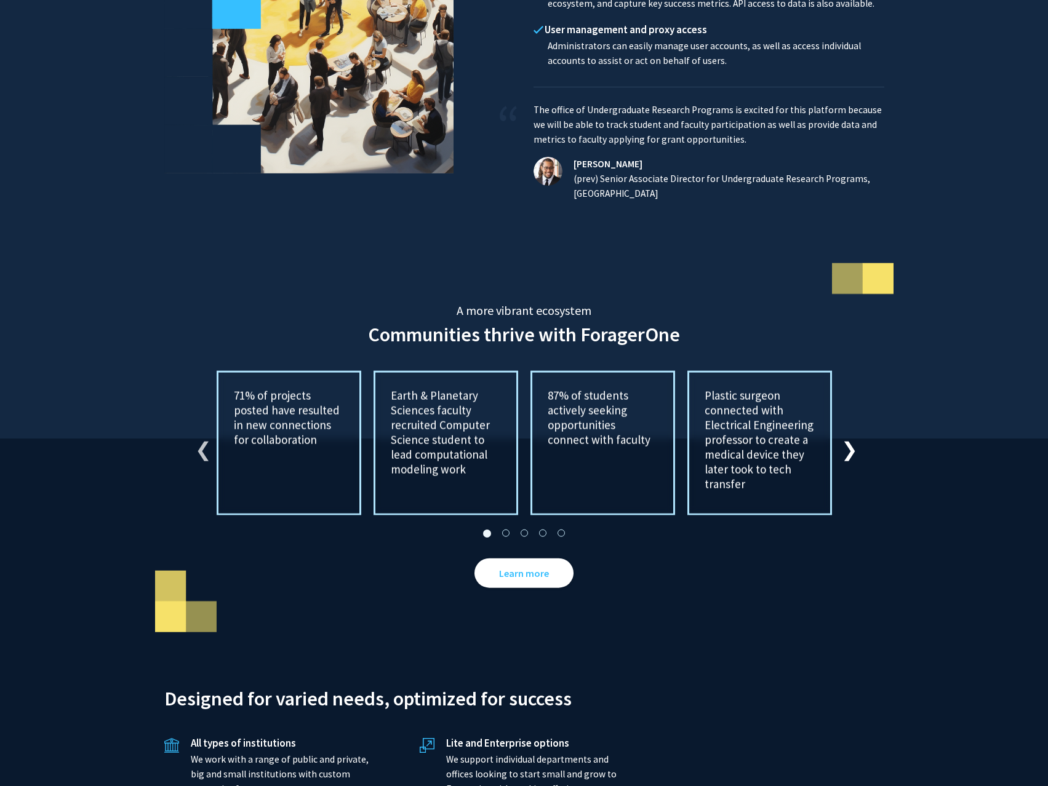
click at [850, 438] on button "Next" at bounding box center [847, 444] width 12 height 12
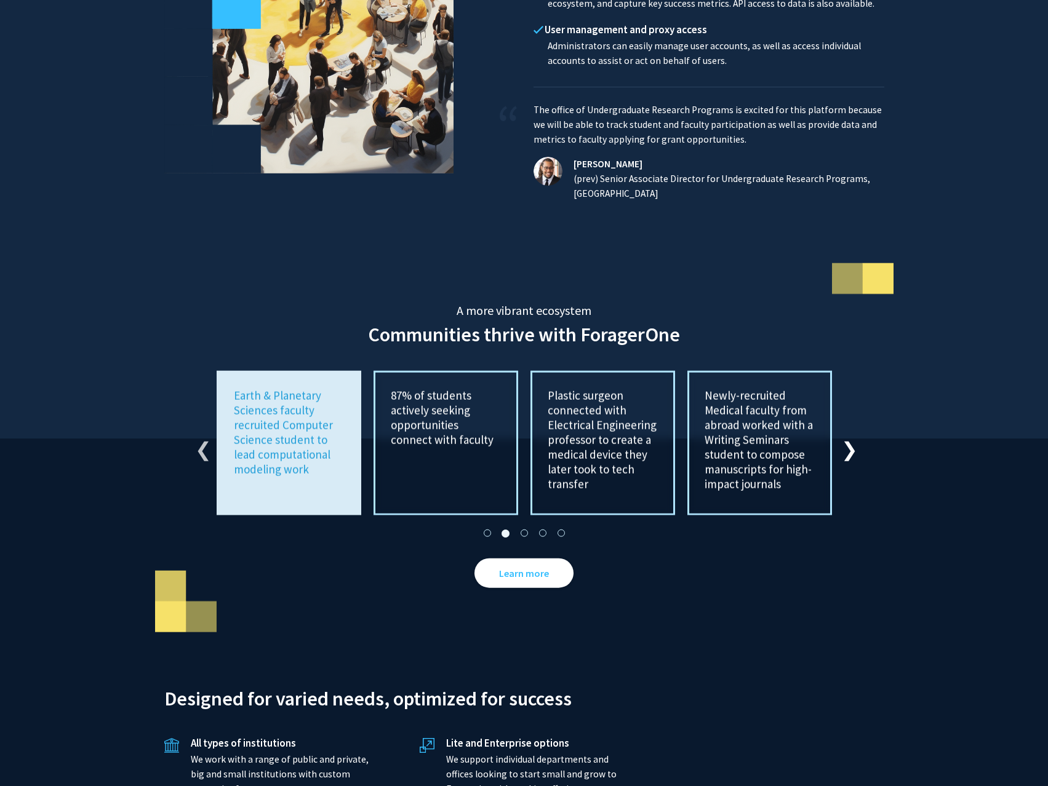
click at [850, 438] on button "Next" at bounding box center [847, 444] width 12 height 12
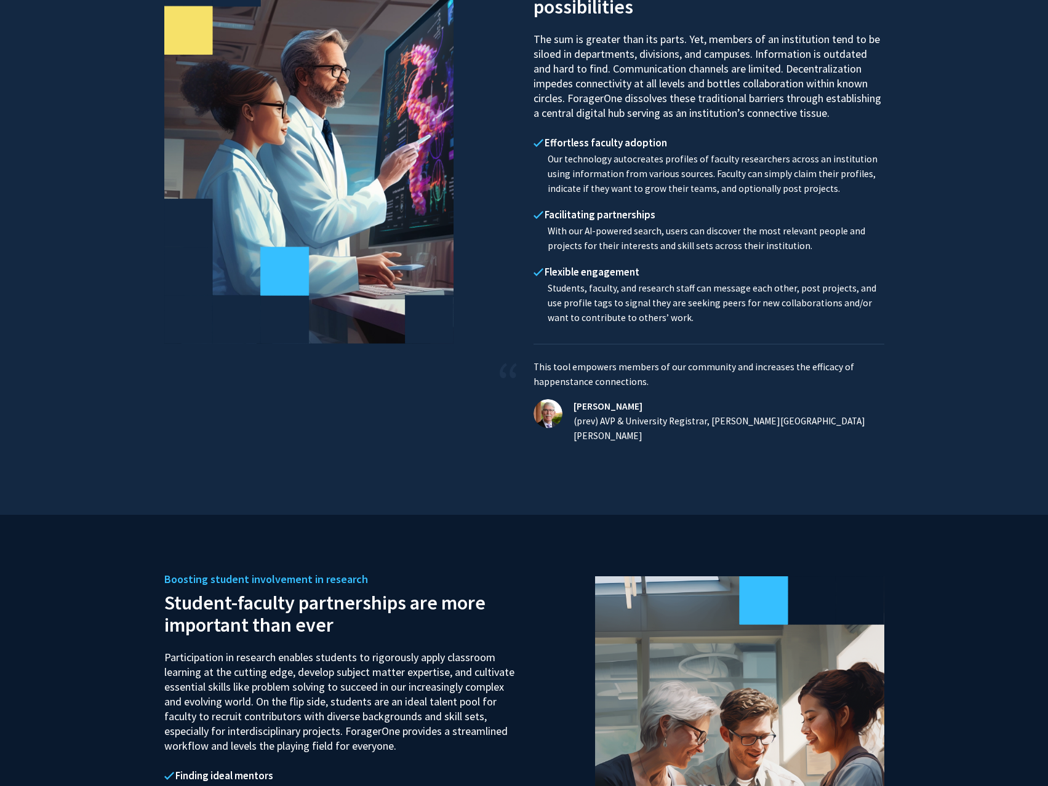
scroll to position [205, 0]
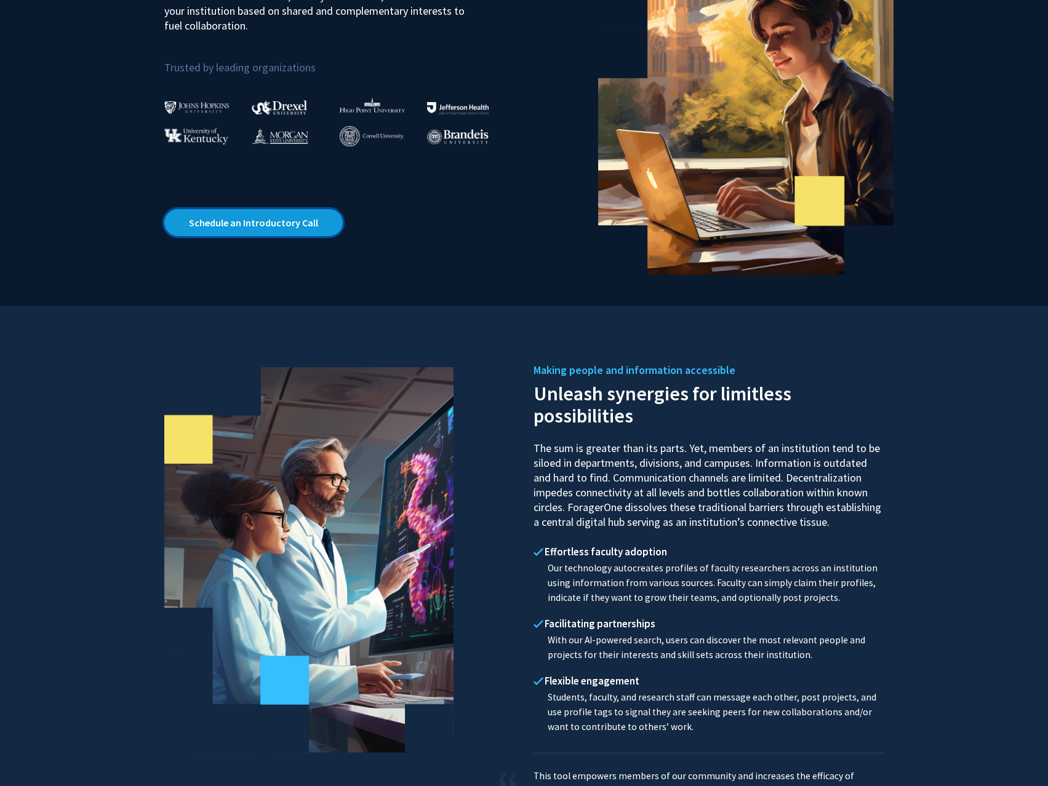
click at [266, 210] on link "Schedule an Introductory Call" at bounding box center [253, 222] width 178 height 27
